Goal: Information Seeking & Learning: Learn about a topic

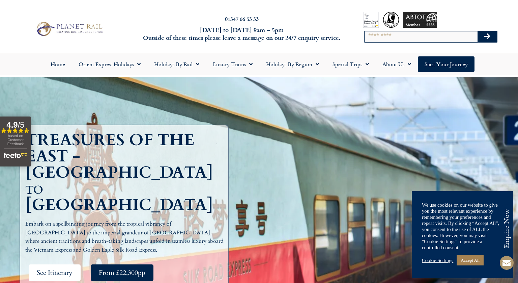
click at [61, 268] on span "See Itinerary" at bounding box center [55, 272] width 36 height 8
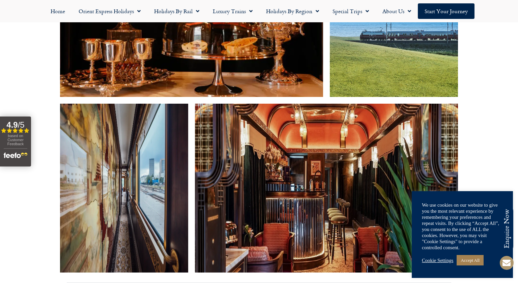
scroll to position [1343, 0]
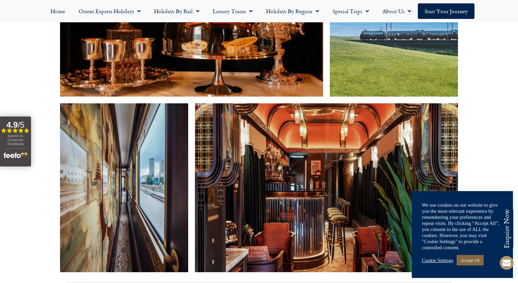
click at [476, 259] on link "Accept All" at bounding box center [470, 260] width 27 height 10
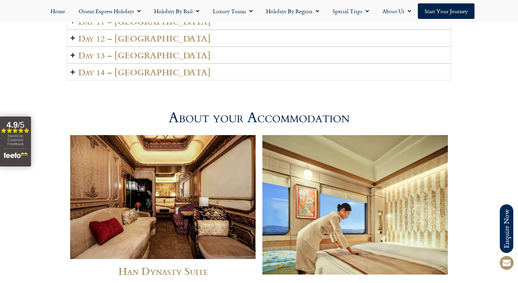
scroll to position [1876, 0]
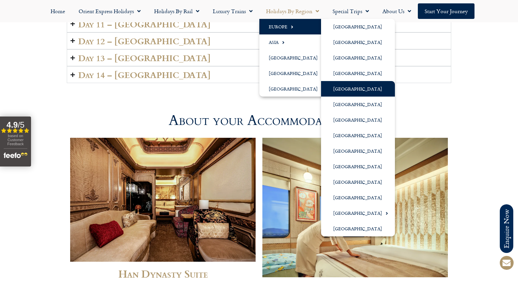
click at [345, 87] on link "[GEOGRAPHIC_DATA]" at bounding box center [358, 89] width 74 height 16
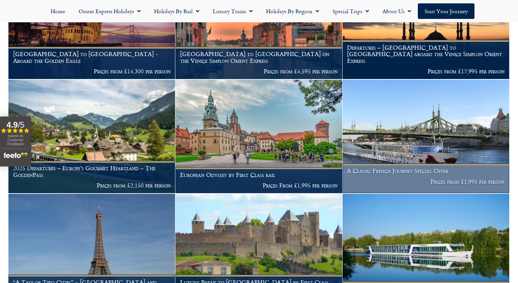
scroll to position [297, 0]
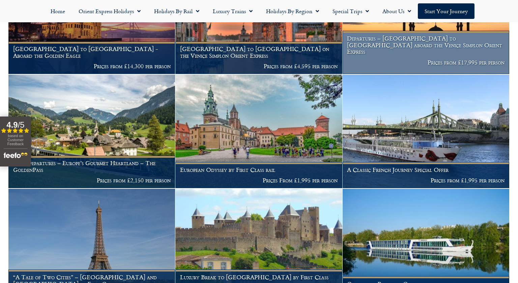
click at [395, 55] on h1 "Departures – Istanbul to Paris aboard the Venice Simplon Orient Express" at bounding box center [426, 45] width 158 height 20
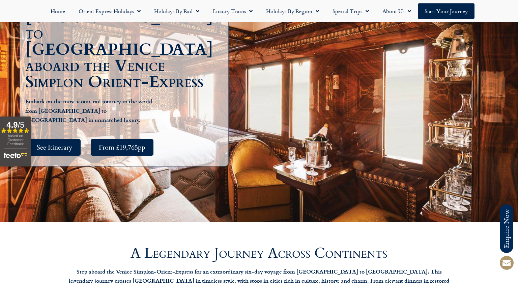
scroll to position [122, 0]
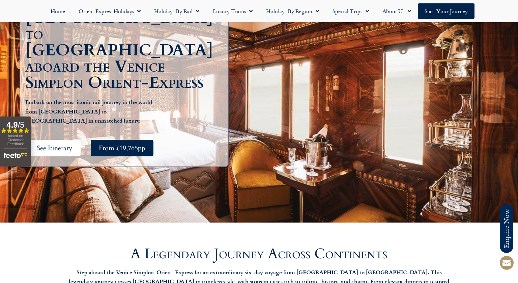
click at [63, 144] on span "See Itinerary" at bounding box center [55, 148] width 36 height 8
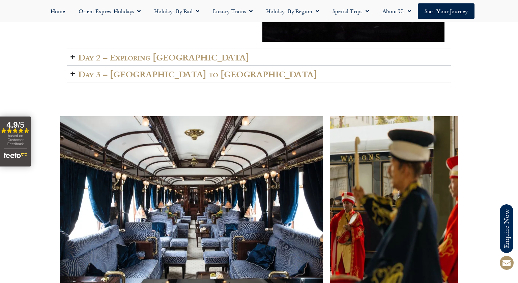
scroll to position [1130, 0]
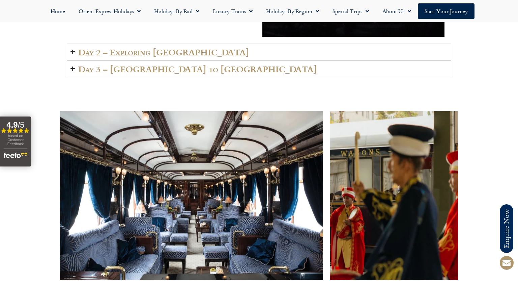
click at [133, 57] on h2 "Day 2 – Exploring [GEOGRAPHIC_DATA]" at bounding box center [163, 51] width 171 height 9
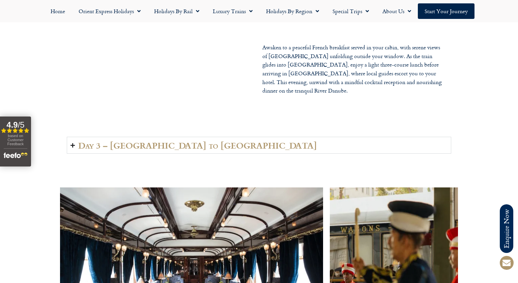
scroll to position [1049, 0]
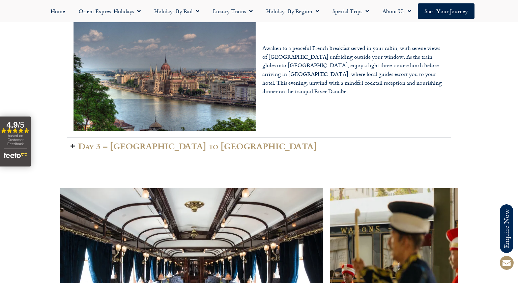
click at [133, 151] on h2 "Day 3 – [GEOGRAPHIC_DATA] to [GEOGRAPHIC_DATA]" at bounding box center [197, 145] width 239 height 9
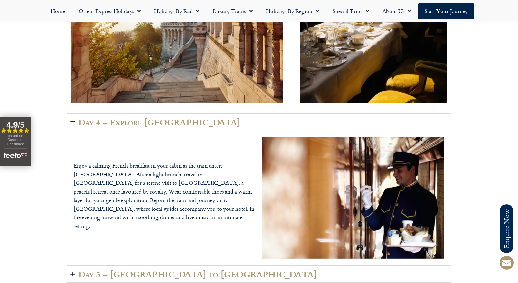
scroll to position [1487, 0]
